Goal: Browse casually

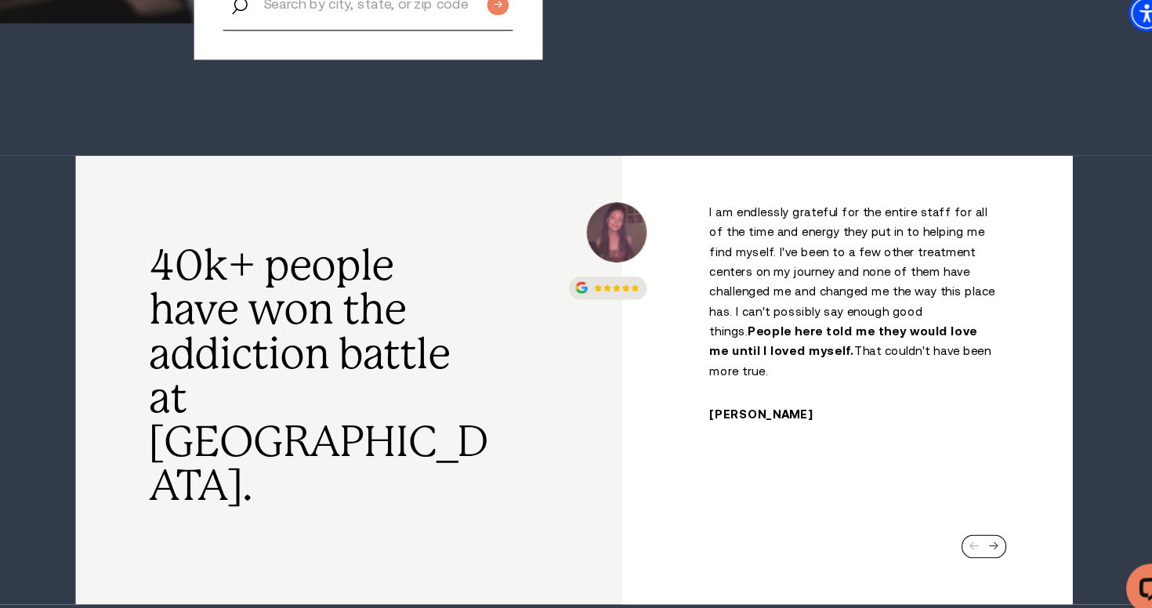
click at [974, 528] on div "Next slide" at bounding box center [973, 532] width 9 height 9
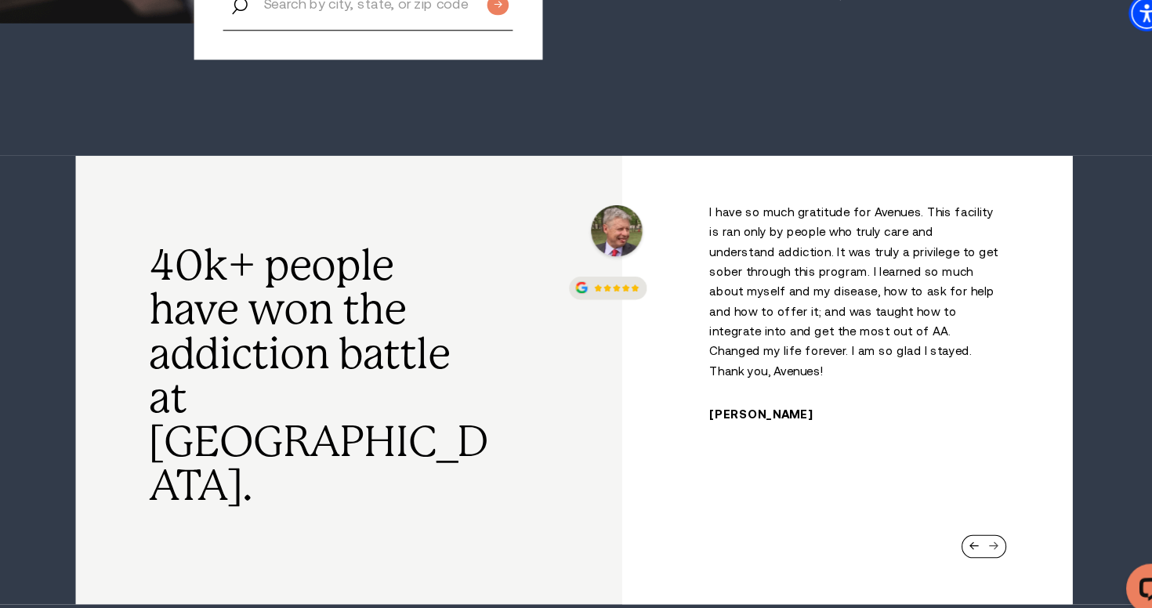
click at [974, 528] on div "Next slide" at bounding box center [973, 532] width 9 height 9
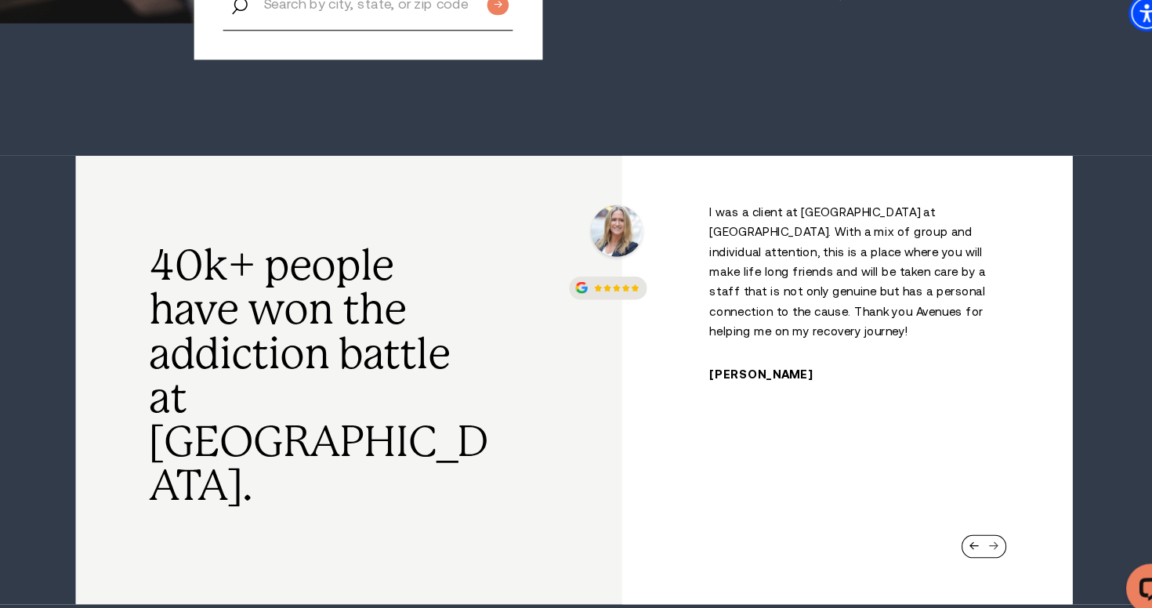
click at [974, 528] on div "Next slide" at bounding box center [973, 532] width 9 height 9
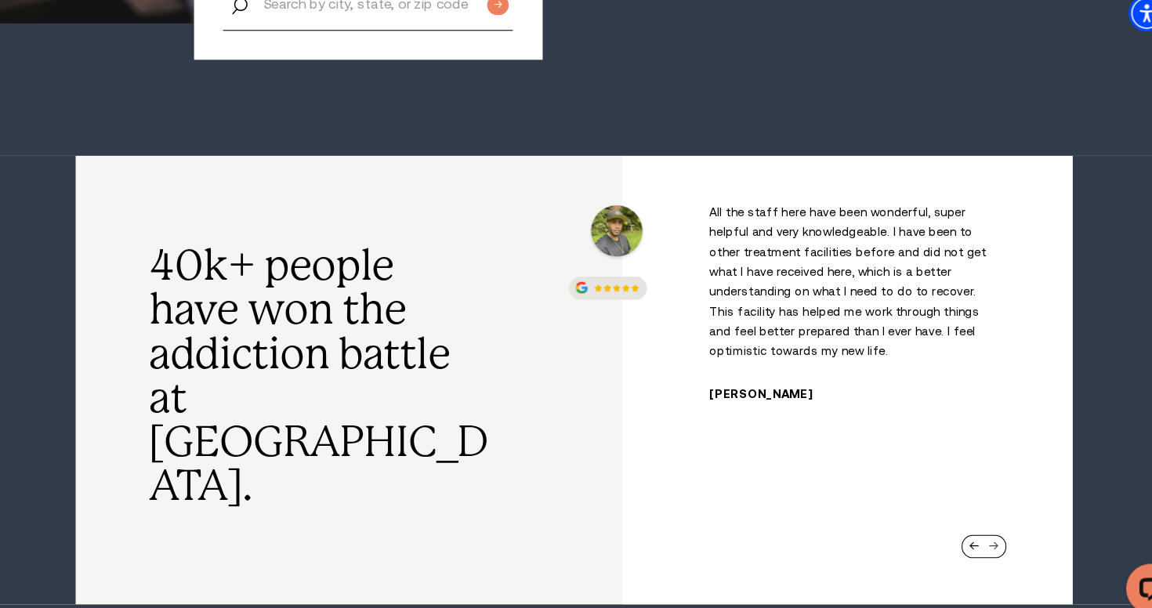
click at [974, 528] on div "Next slide" at bounding box center [973, 532] width 9 height 9
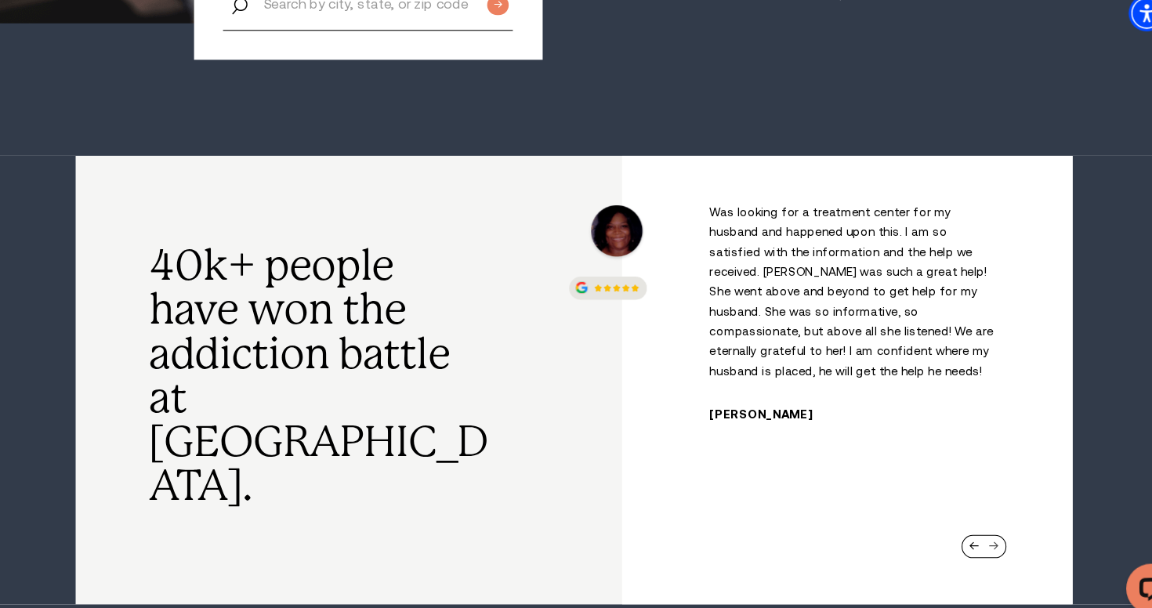
click at [974, 528] on div "Next slide" at bounding box center [973, 532] width 9 height 9
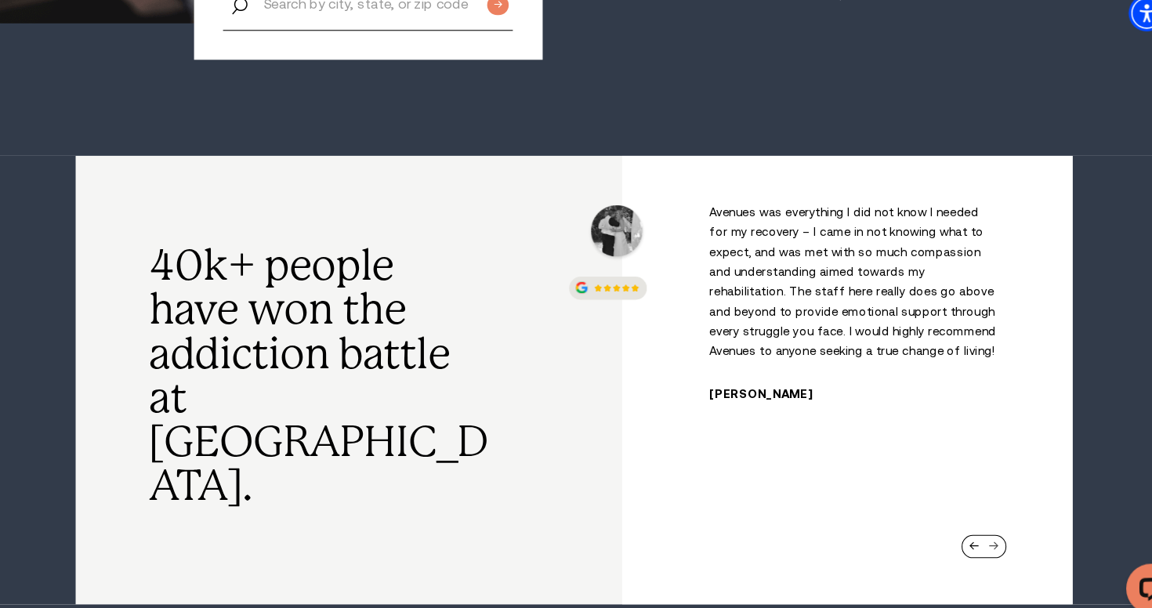
click at [974, 528] on div "Next slide" at bounding box center [973, 532] width 9 height 9
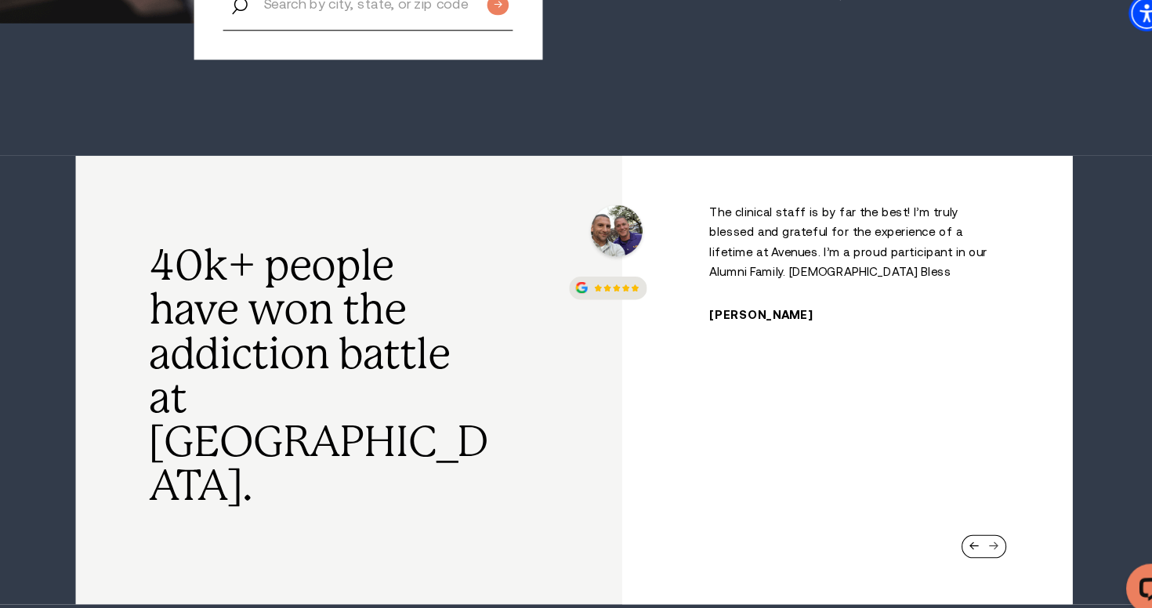
click at [974, 528] on div "Next slide" at bounding box center [973, 532] width 9 height 9
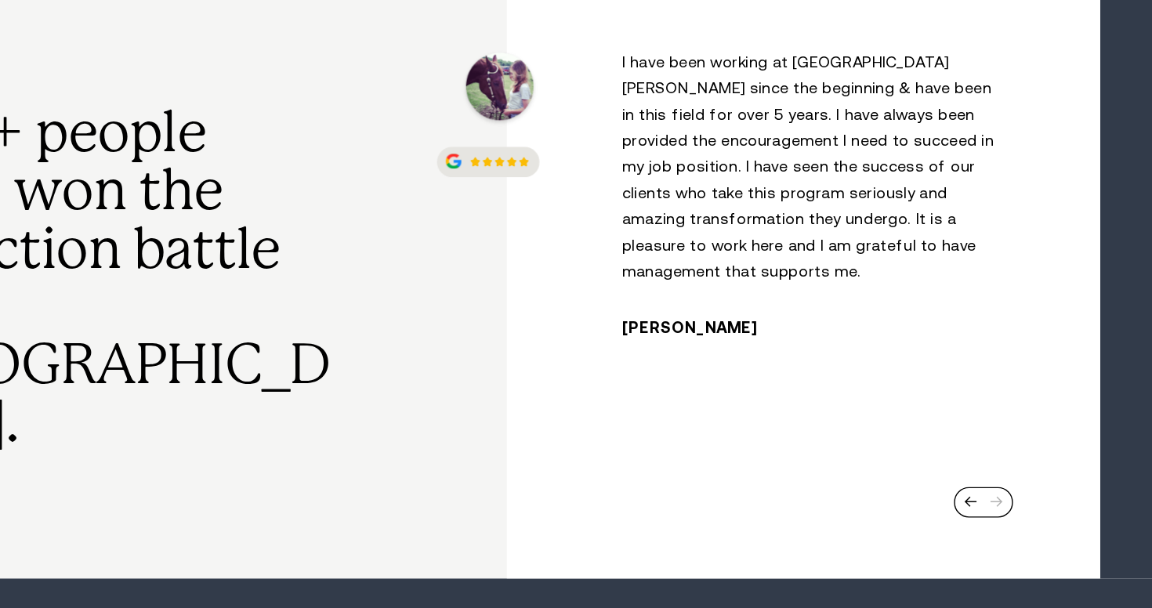
scroll to position [513, 0]
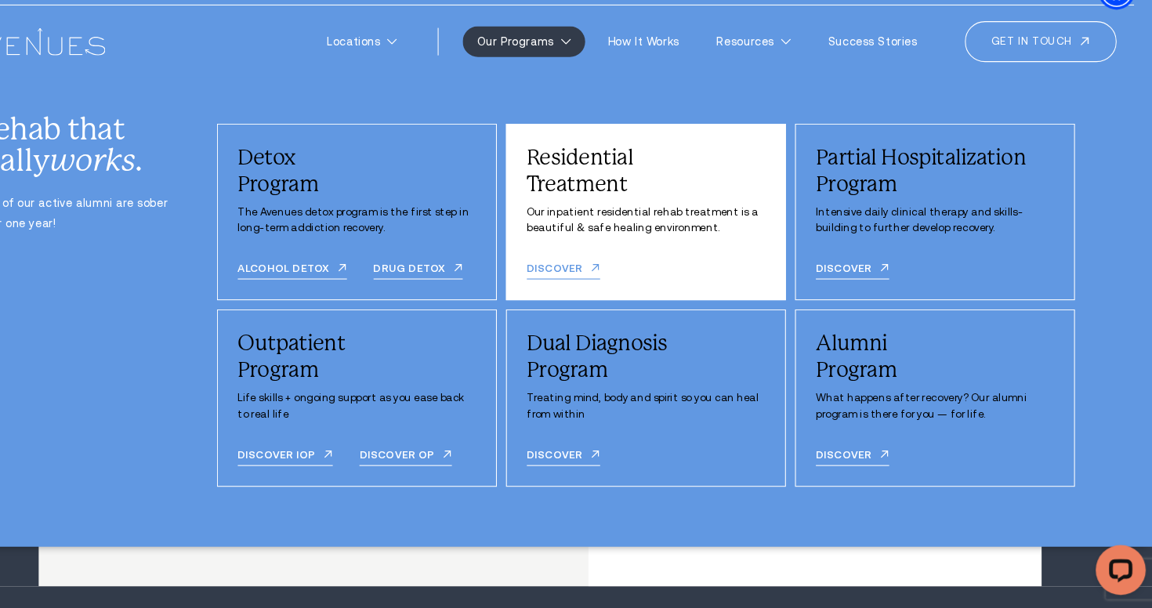
click at [593, 292] on link "Discover" at bounding box center [598, 291] width 69 height 16
